Goal: Task Accomplishment & Management: Use online tool/utility

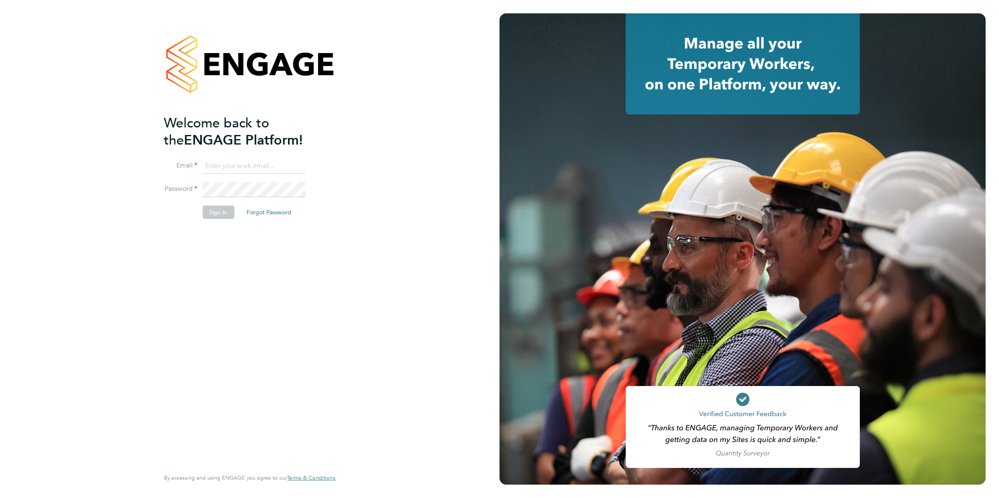
type input "codonovan@skilledcareers.co.uk"
click at [217, 219] on button "Sign In" at bounding box center [218, 212] width 32 height 13
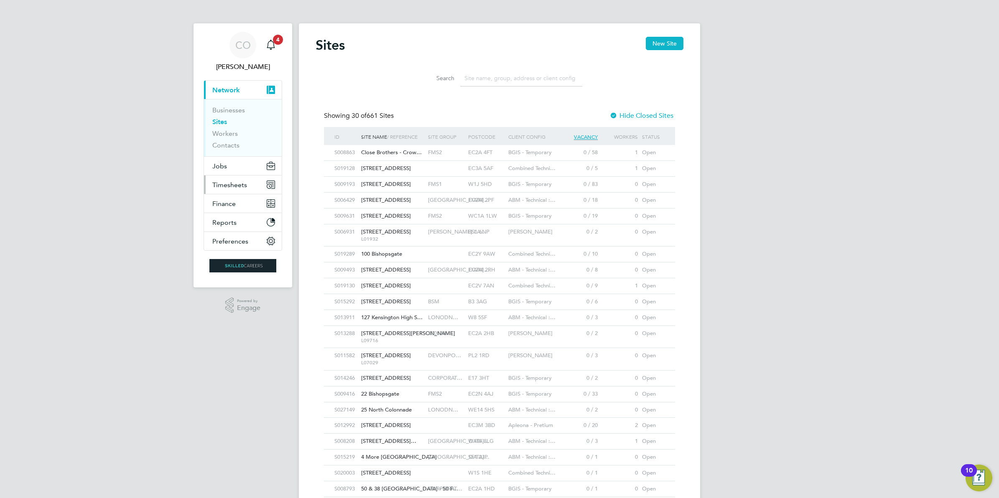
click at [224, 181] on span "Timesheets" at bounding box center [229, 185] width 35 height 8
click at [230, 188] on span "Timesheets" at bounding box center [229, 185] width 35 height 8
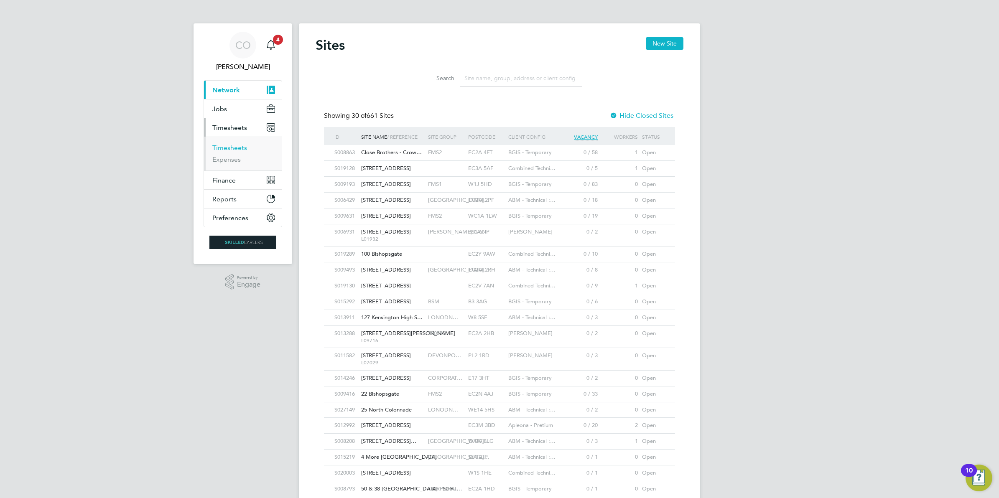
click at [235, 148] on link "Timesheets" at bounding box center [229, 148] width 35 height 8
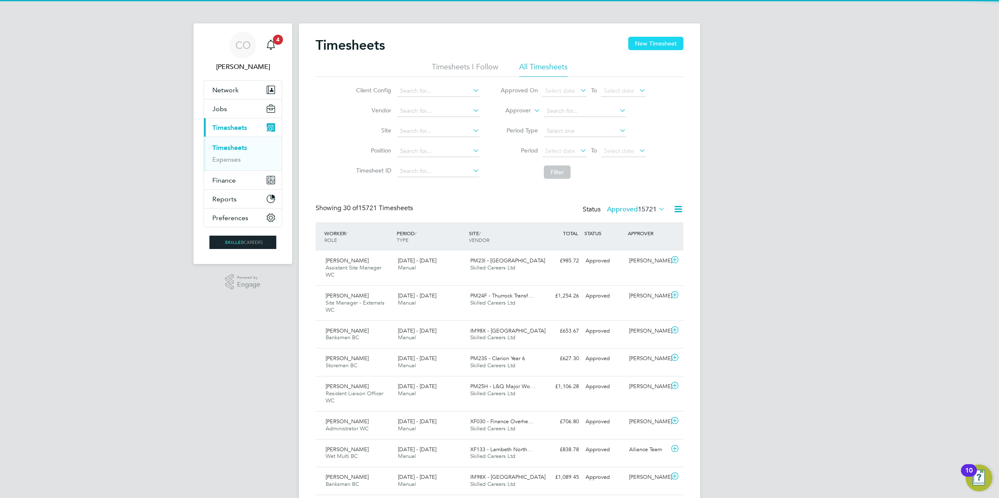
click at [643, 42] on button "New Timesheet" at bounding box center [655, 43] width 55 height 13
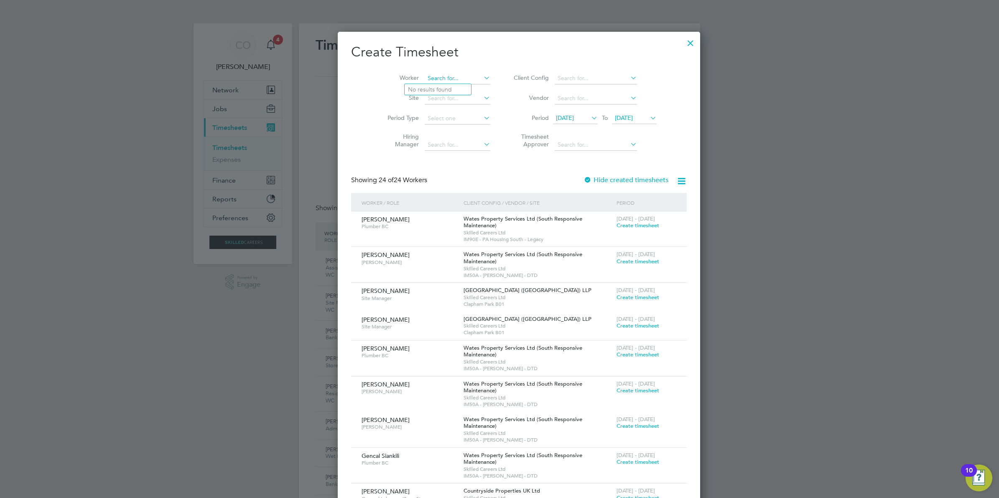
click at [444, 78] on input at bounding box center [458, 79] width 66 height 12
click at [444, 89] on li "[PERSON_NAME] Why ton" at bounding box center [443, 89] width 78 height 11
type input "[PERSON_NAME]"
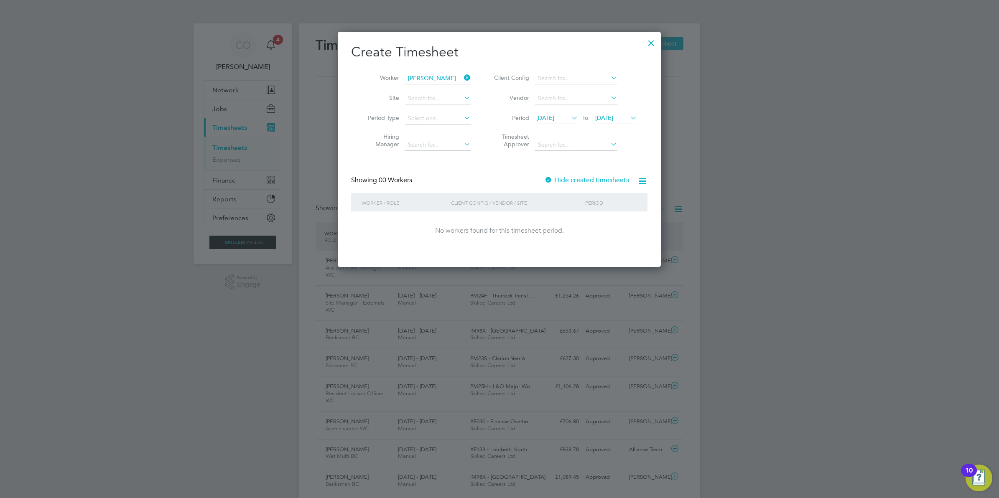
click at [628, 116] on icon at bounding box center [628, 118] width 0 height 12
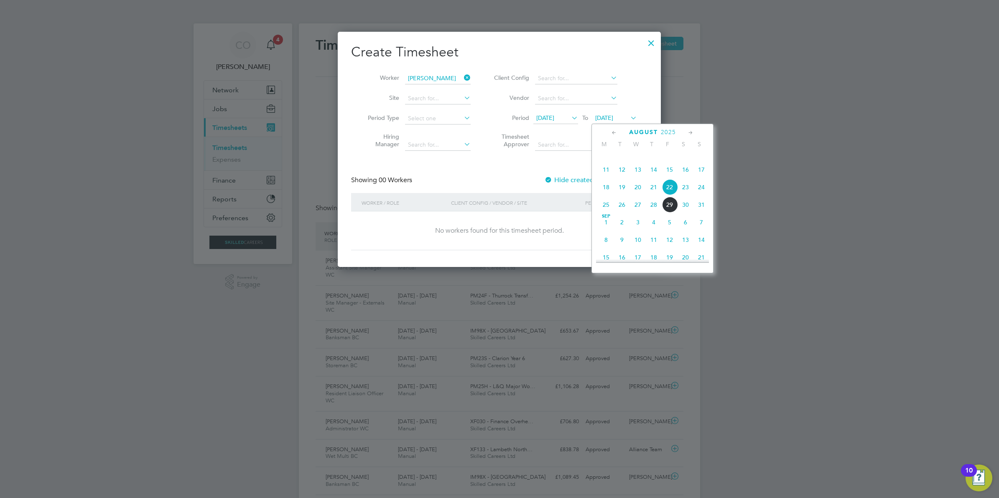
click at [682, 230] on span "6" at bounding box center [685, 222] width 16 height 16
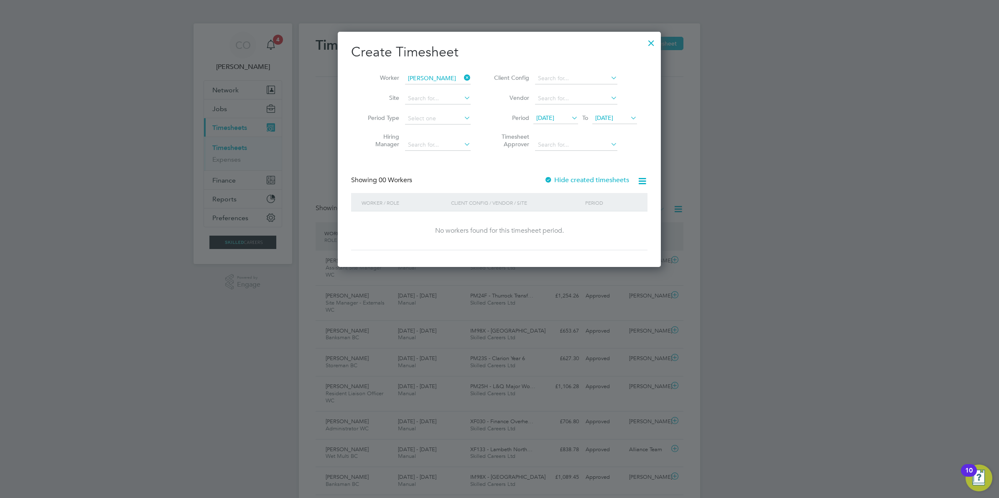
click at [548, 178] on div at bounding box center [548, 180] width 8 height 8
